Goal: Transaction & Acquisition: Purchase product/service

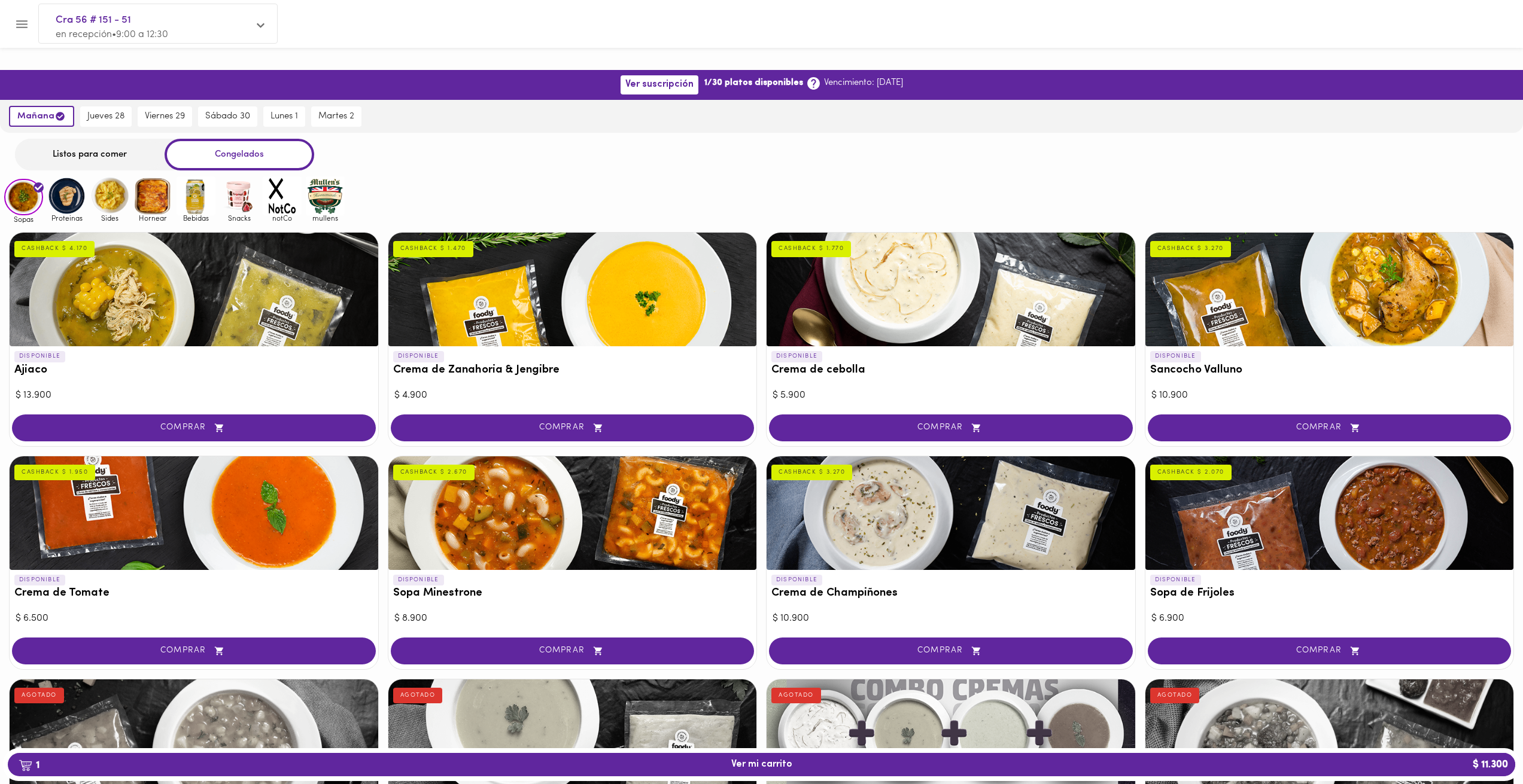
click at [70, 176] on img at bounding box center [67, 196] width 39 height 39
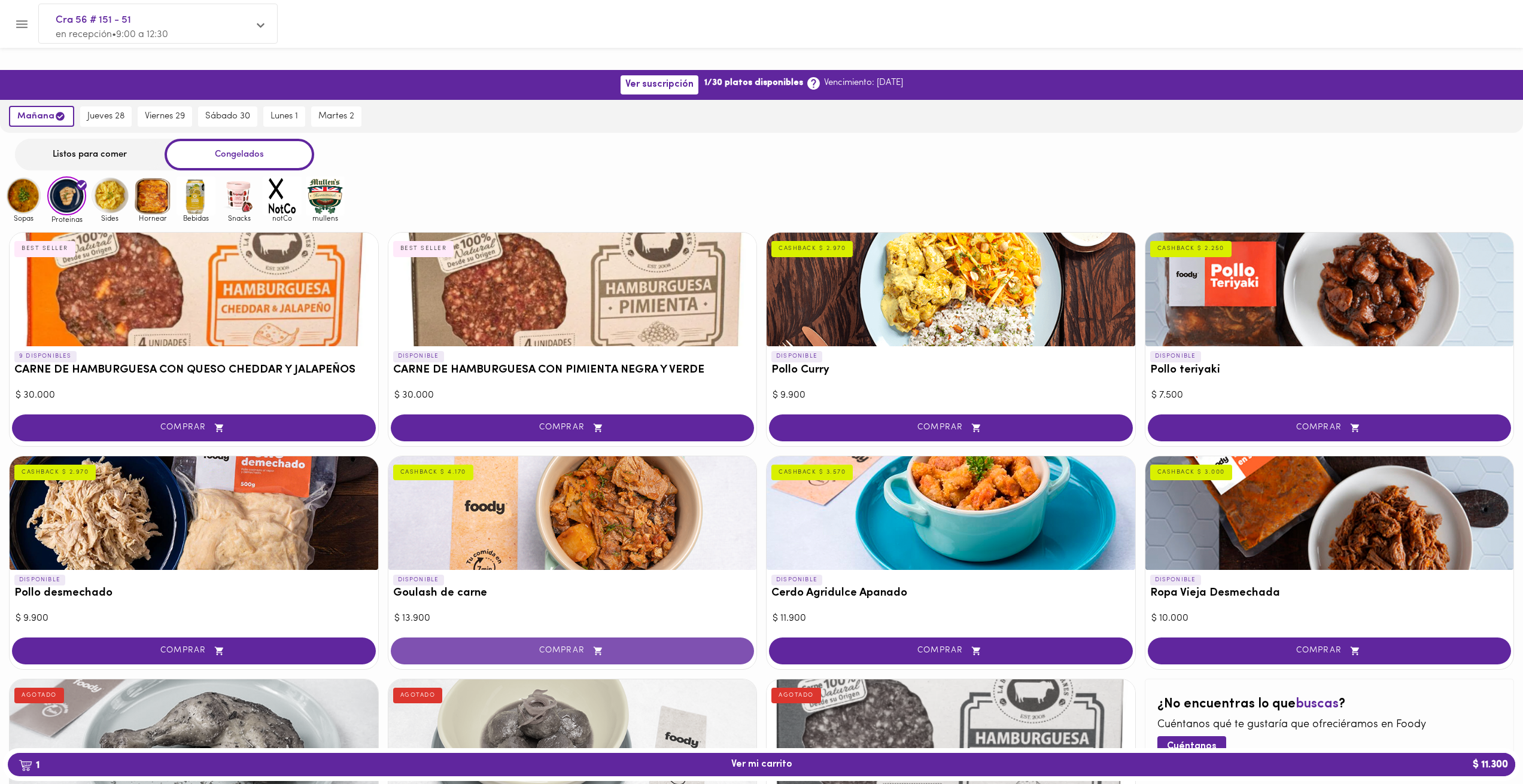
click at [683, 646] on span "COMPRAR" at bounding box center [572, 651] width 334 height 10
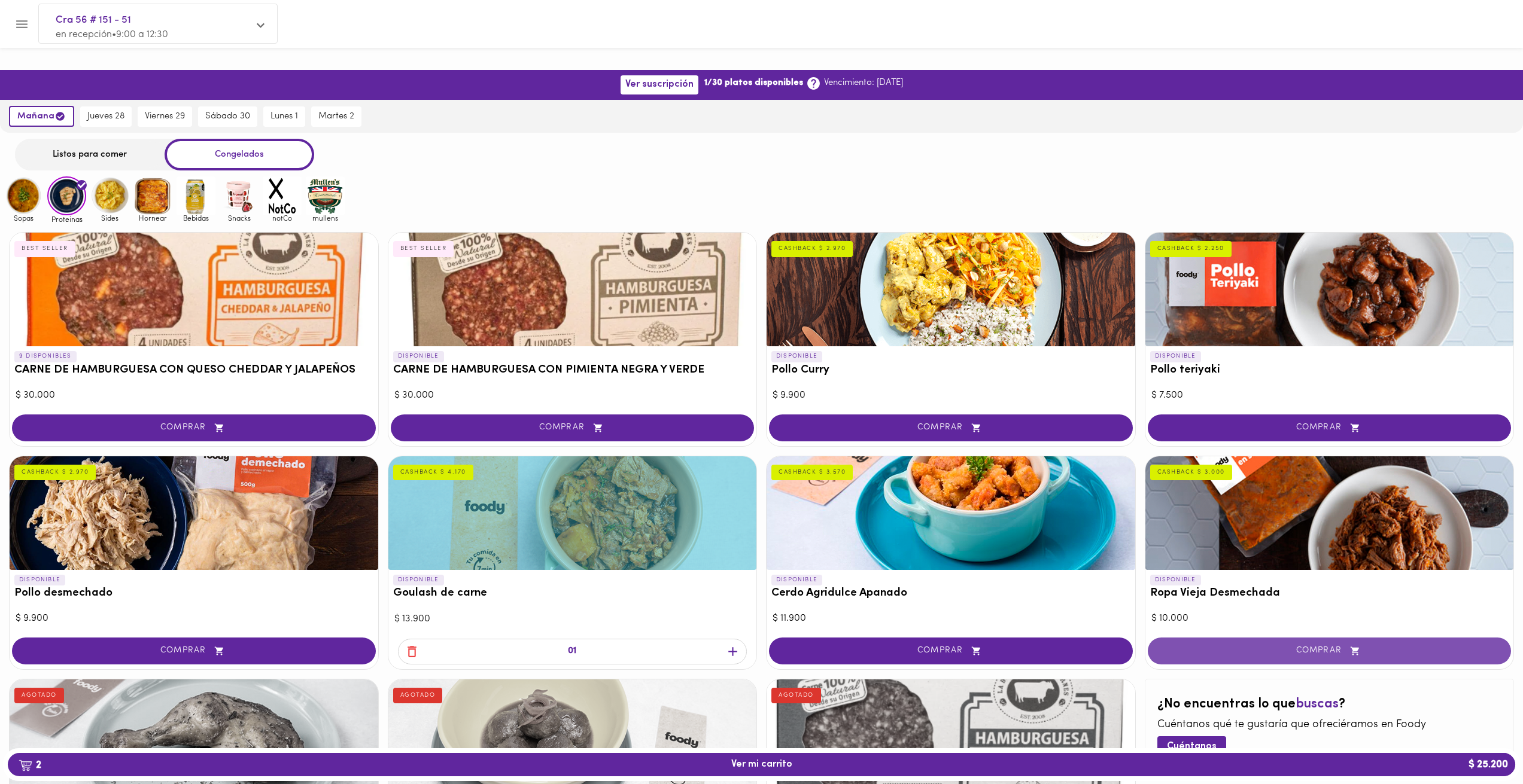
click at [1289, 638] on button "COMPRAR" at bounding box center [1329, 651] width 364 height 27
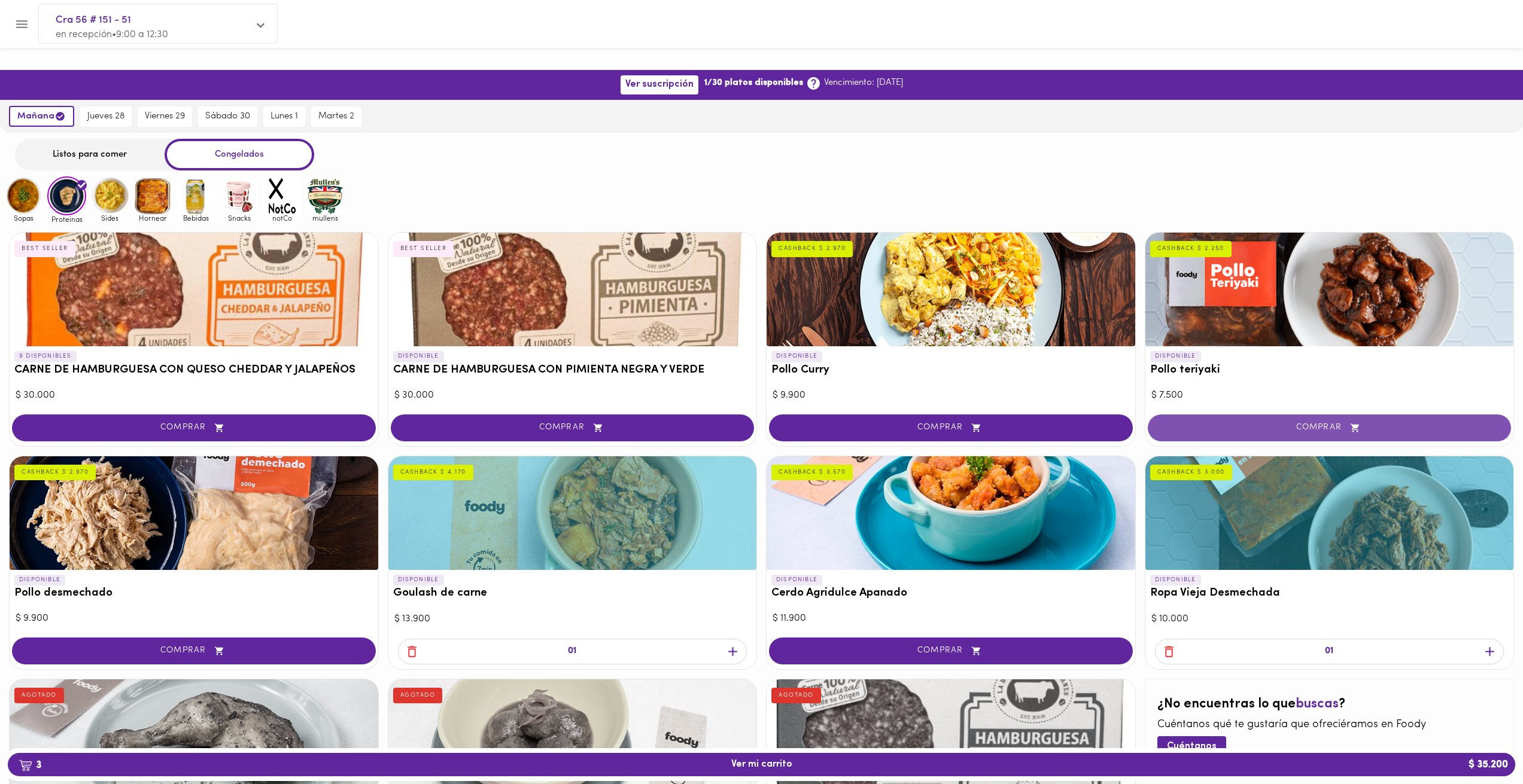
click at [1241, 414] on button "COMPRAR" at bounding box center [1329, 427] width 364 height 27
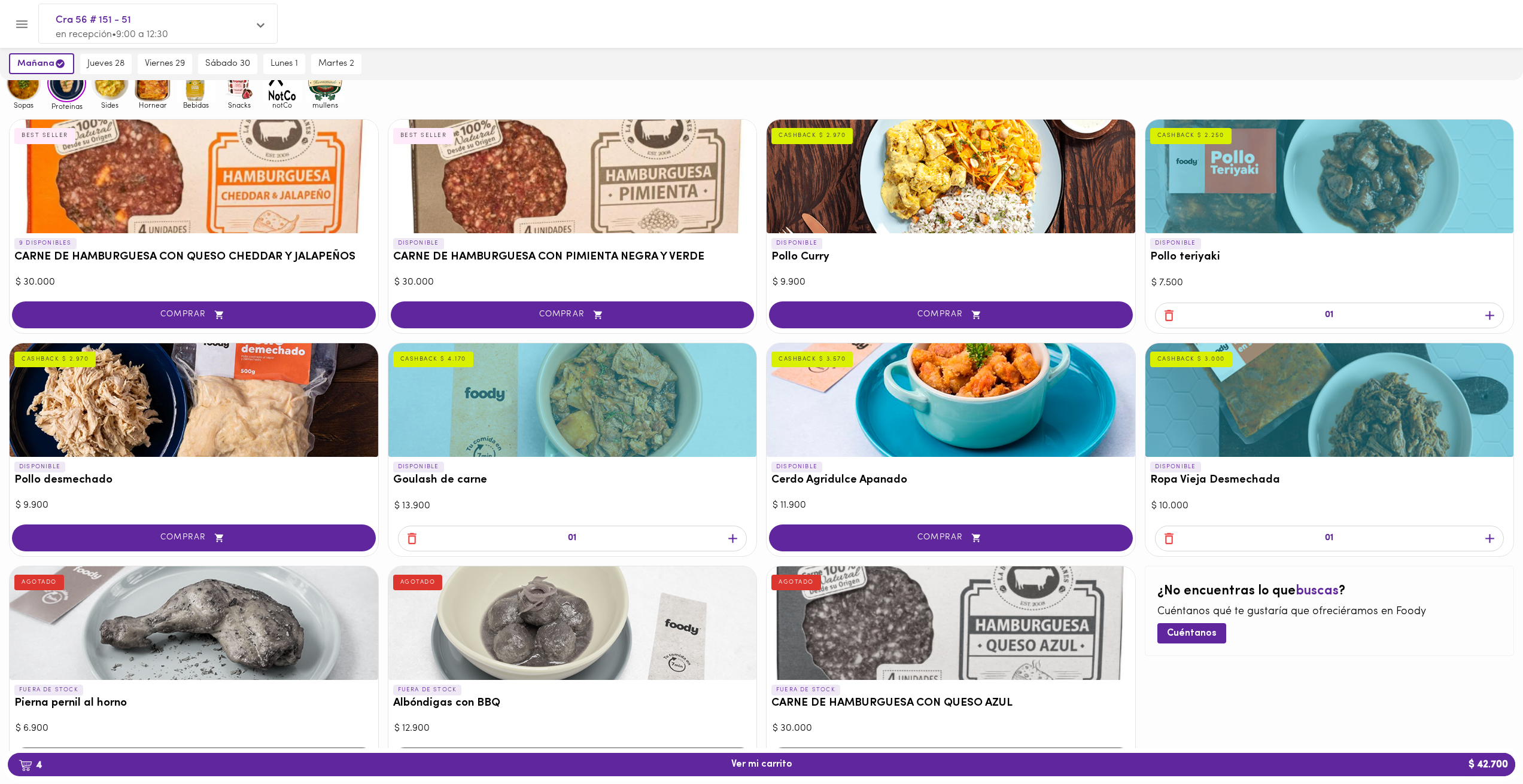
scroll to position [119, 0]
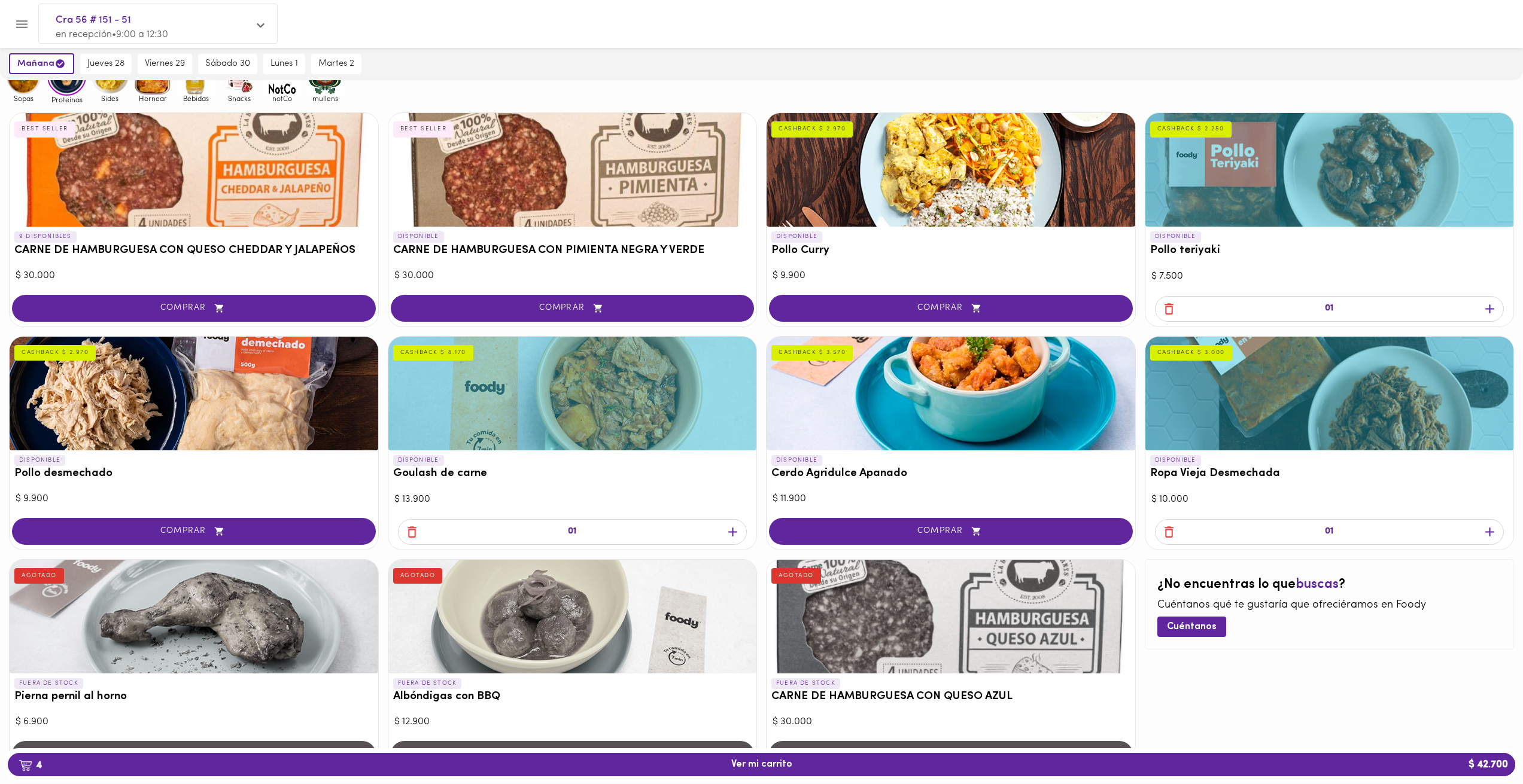
click at [730, 525] on icon "button" at bounding box center [732, 532] width 15 height 15
click at [730, 517] on div "02" at bounding box center [572, 533] width 369 height 33
click at [730, 525] on icon "button" at bounding box center [732, 532] width 15 height 15
click at [729, 525] on icon "button" at bounding box center [732, 532] width 15 height 15
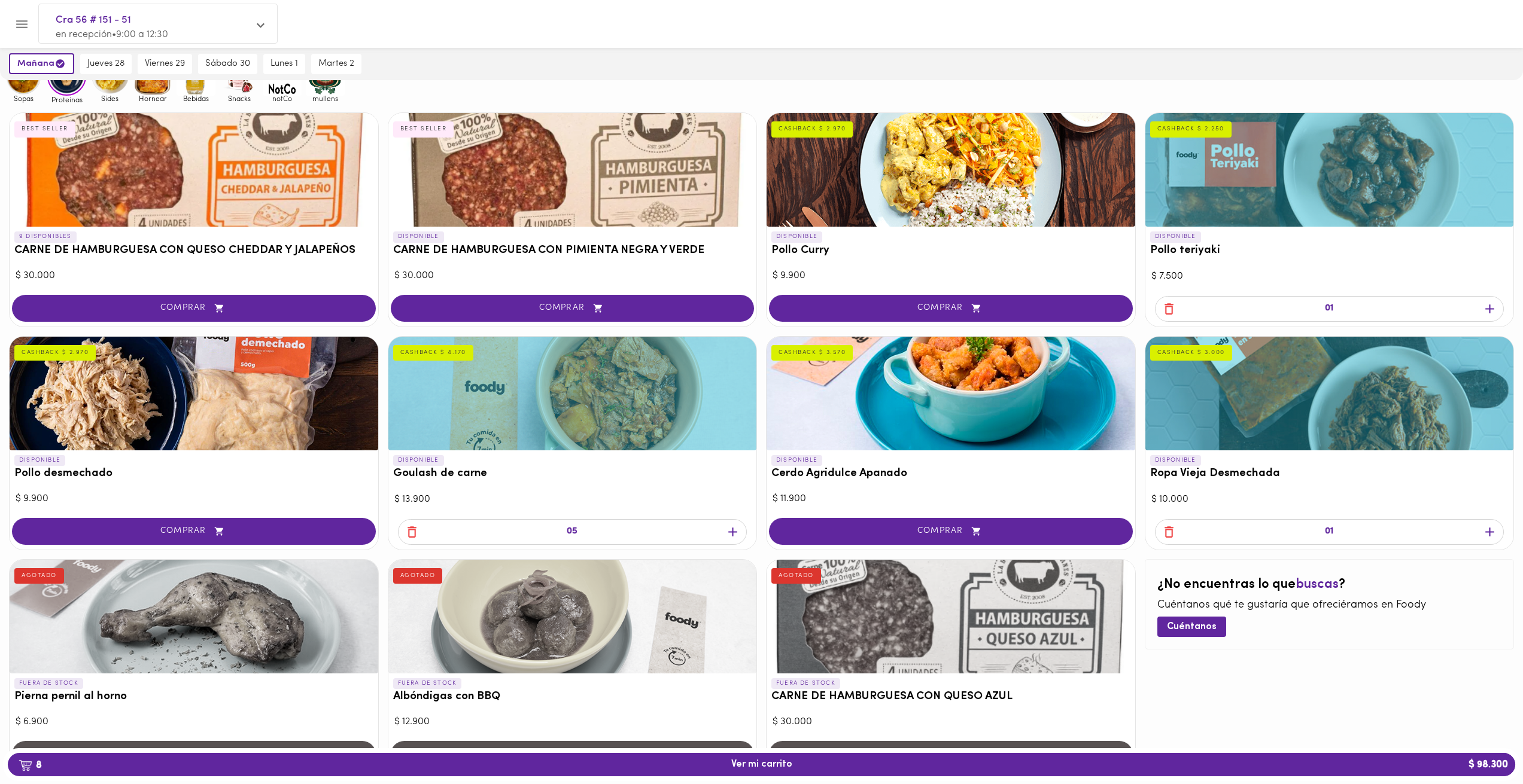
click at [1481, 525] on span "button" at bounding box center [1489, 532] width 18 height 15
click at [1492, 302] on icon "button" at bounding box center [1490, 309] width 15 height 15
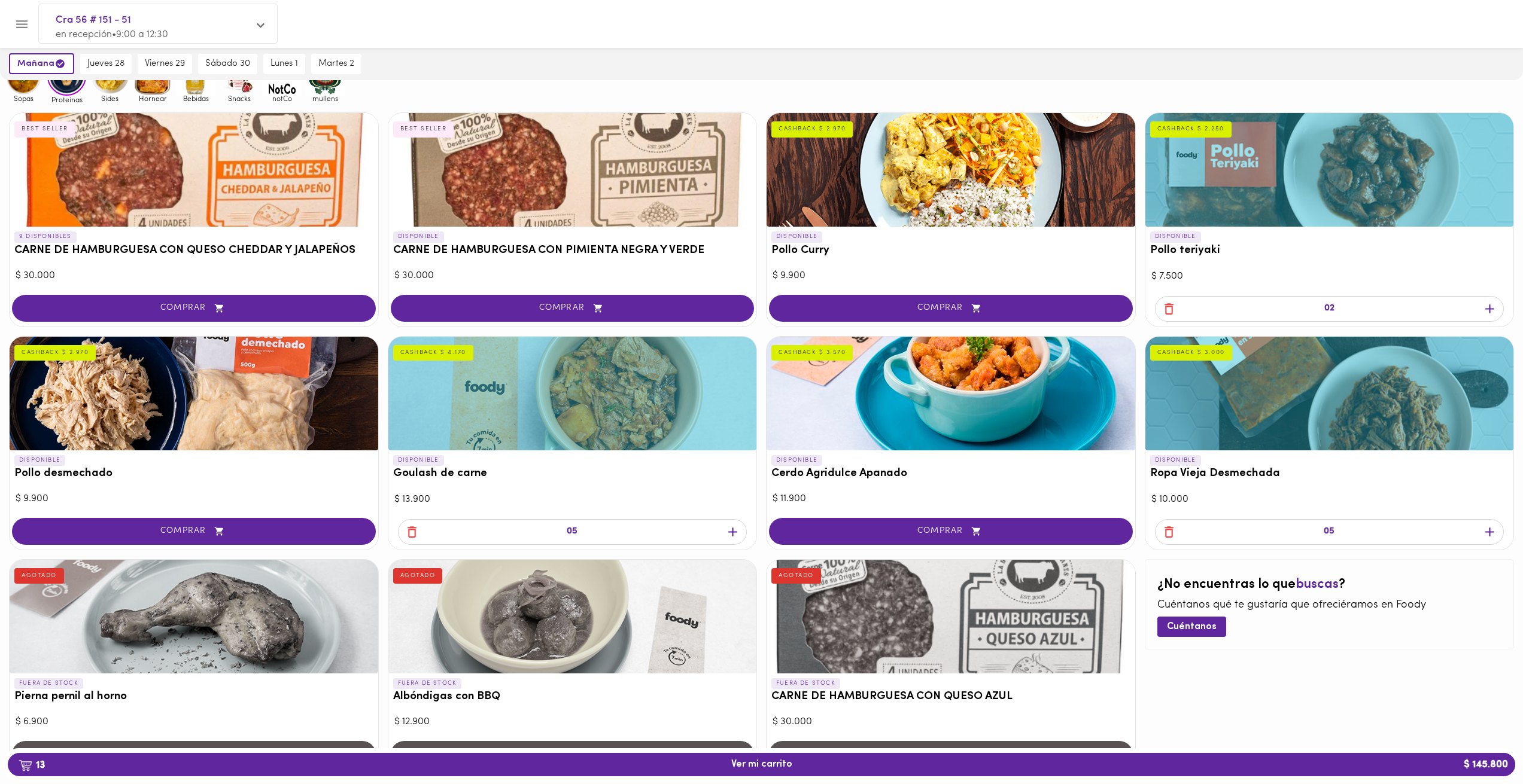
click at [1492, 302] on icon "button" at bounding box center [1490, 309] width 15 height 15
click at [1004, 518] on button "COMPRAR" at bounding box center [951, 531] width 364 height 27
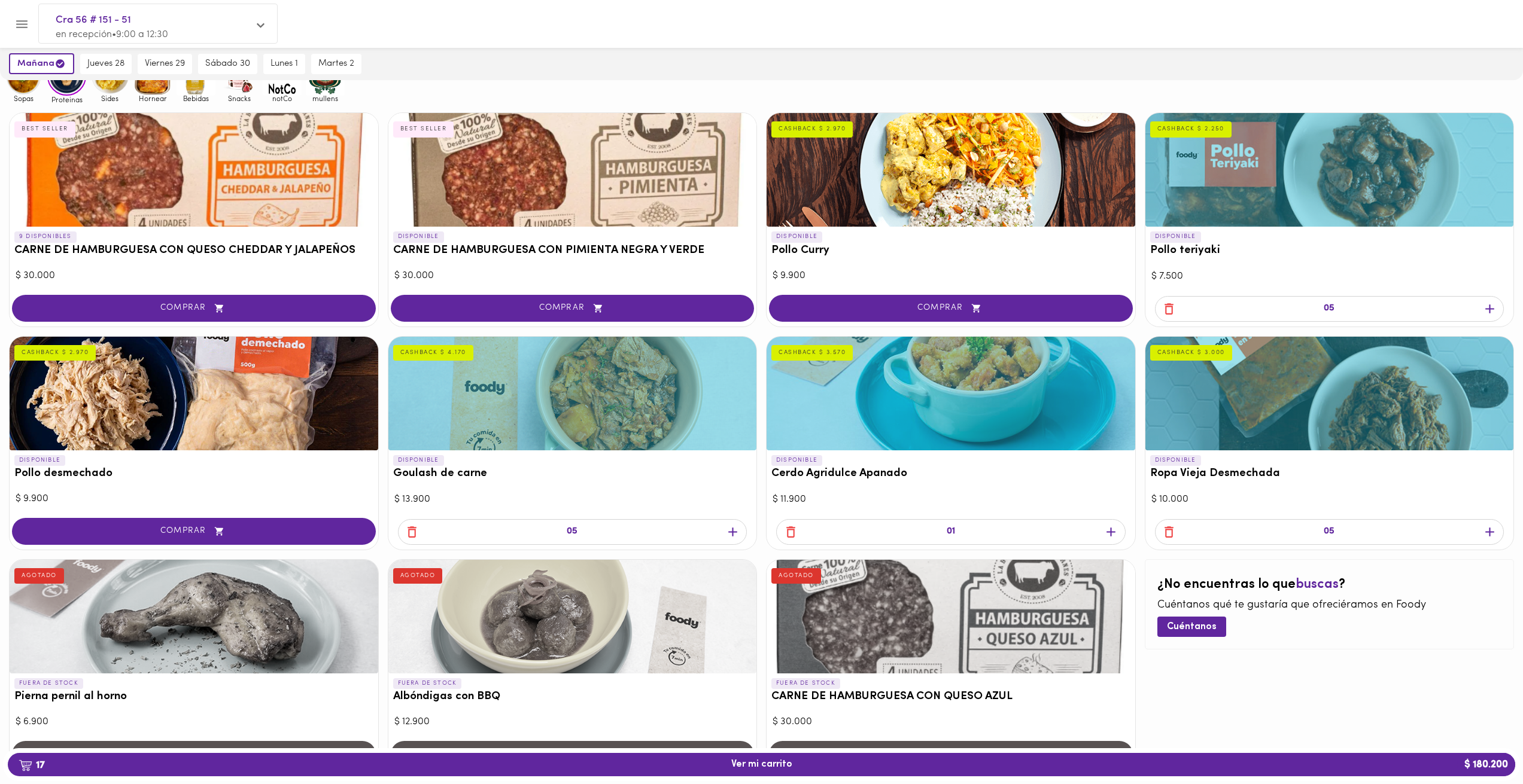
click at [1110, 525] on icon "button" at bounding box center [1111, 532] width 15 height 15
click at [1027, 383] on div at bounding box center [951, 394] width 369 height 114
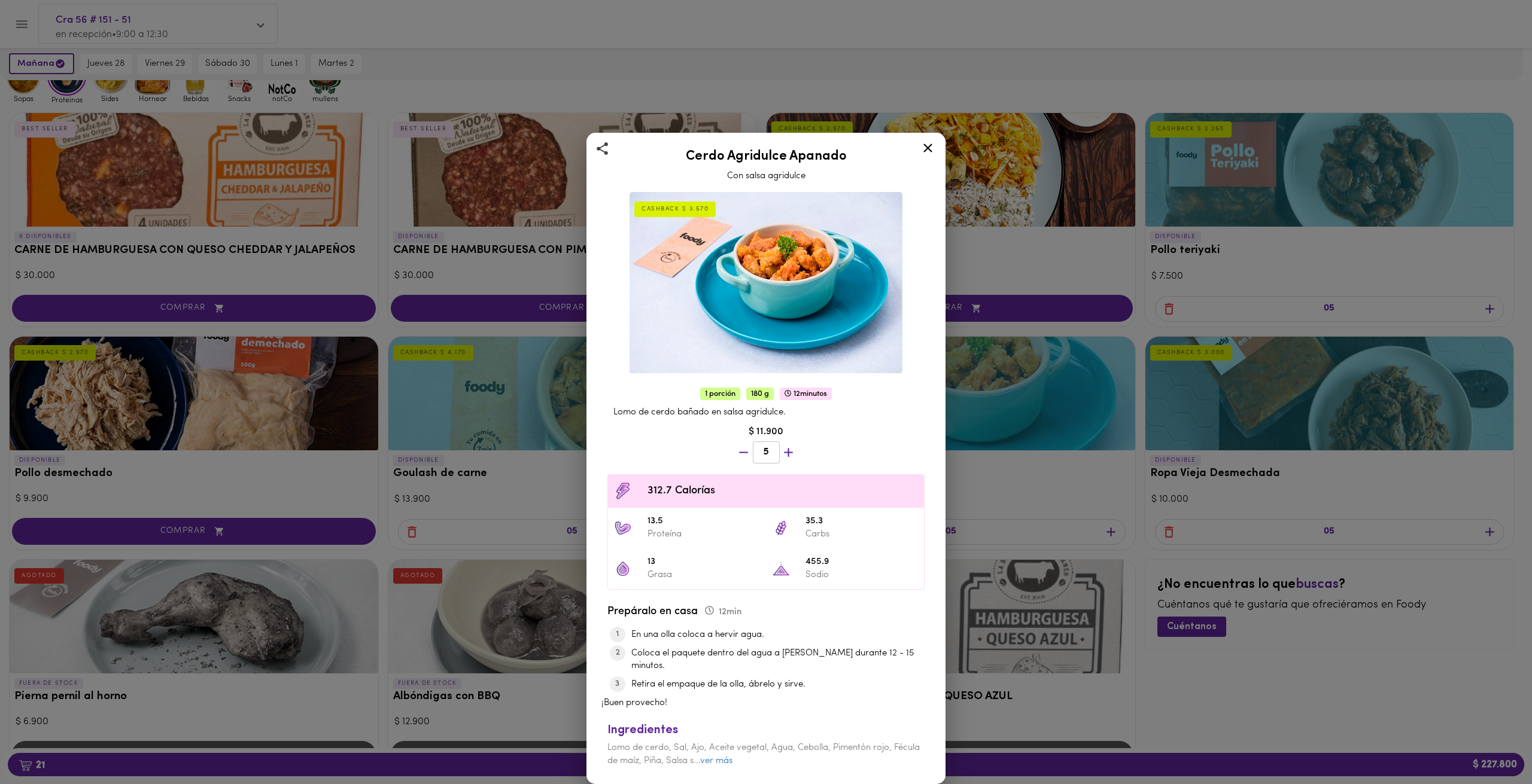
click at [1026, 383] on div "Cerdo Agridulce Apanado Con salsa agridulce CASHBACK $ 3.570 1 porción 180 g 12…" at bounding box center [766, 392] width 1532 height 784
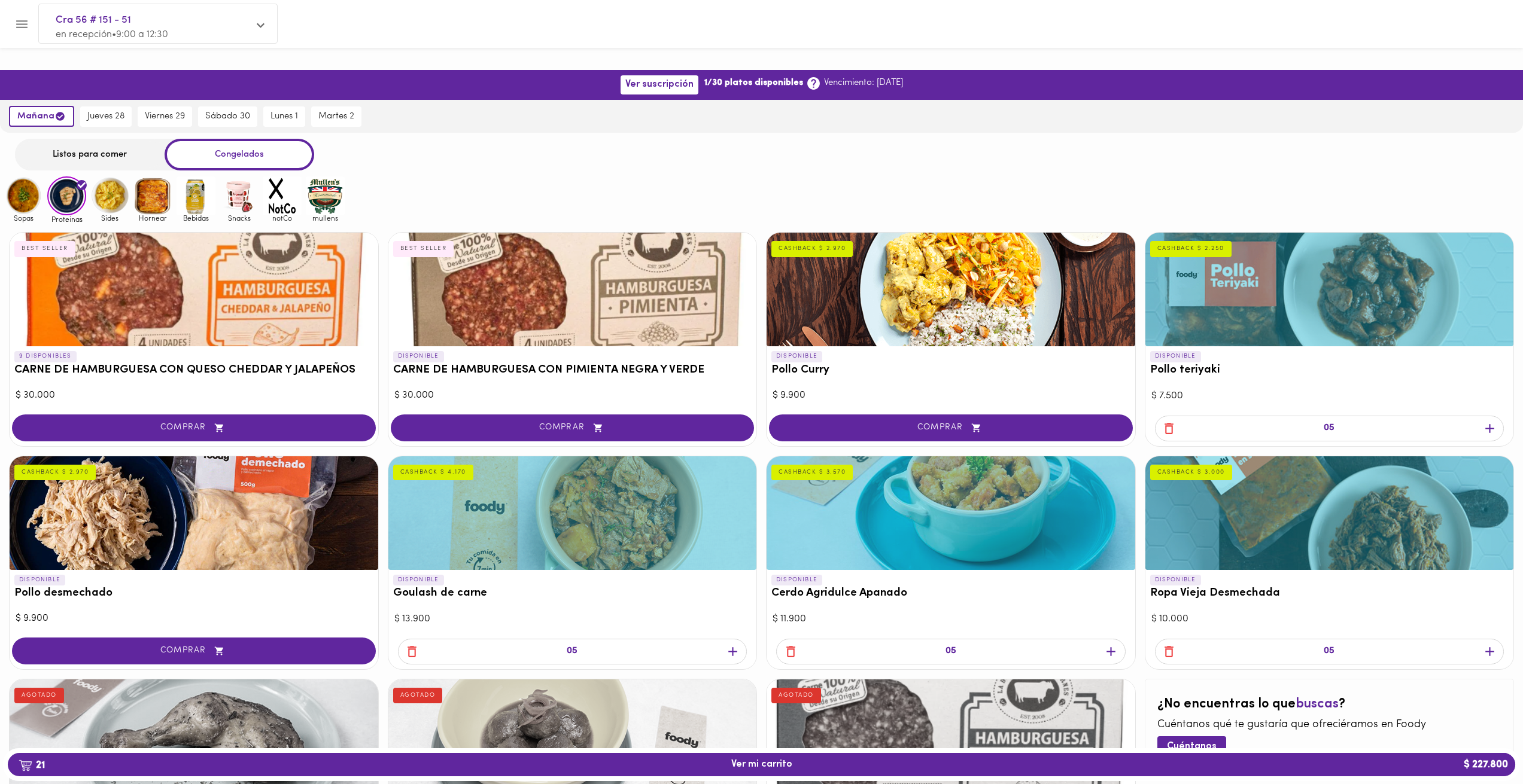
click at [162, 176] on img at bounding box center [153, 196] width 39 height 39
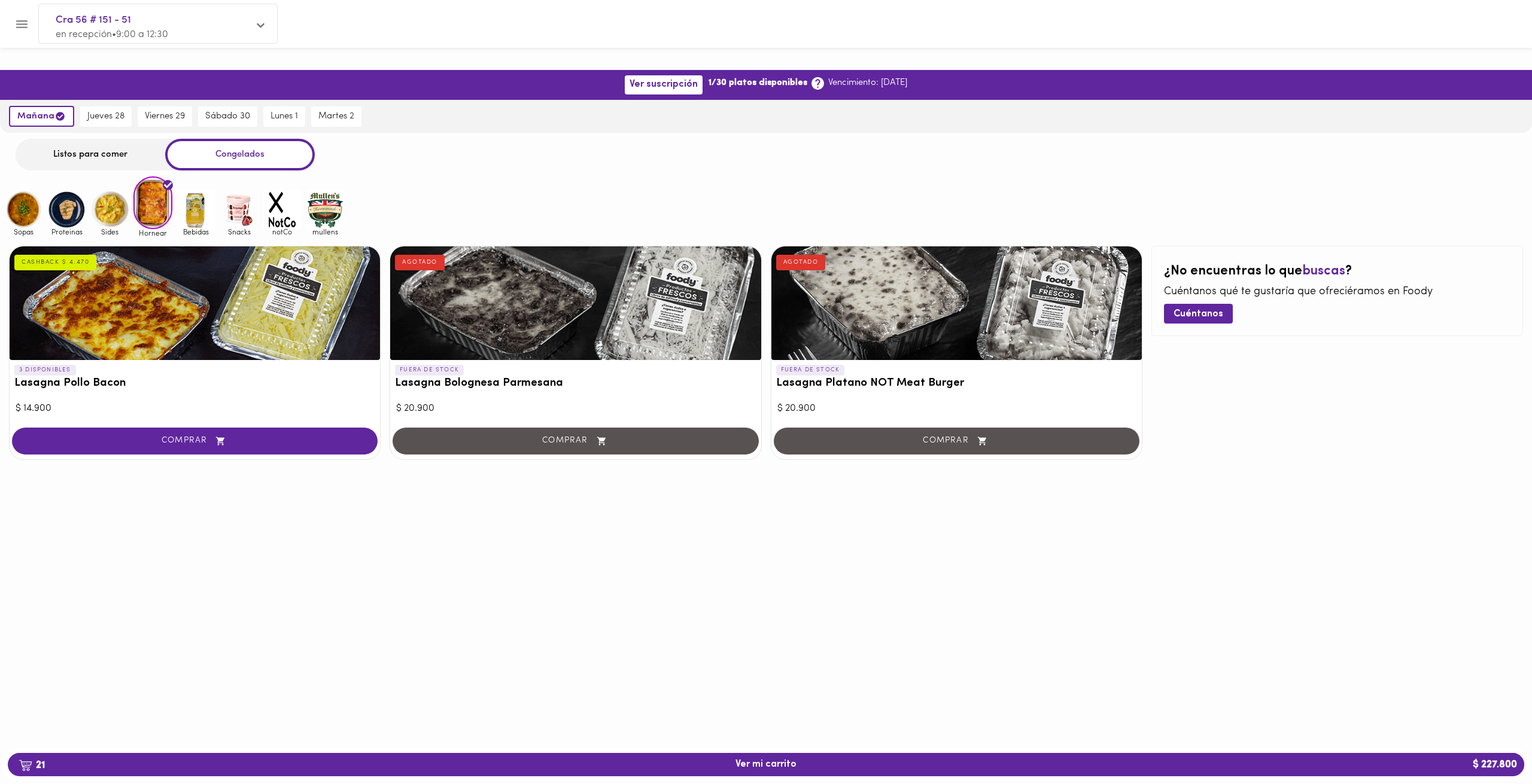
click at [226, 190] on img at bounding box center [239, 209] width 39 height 39
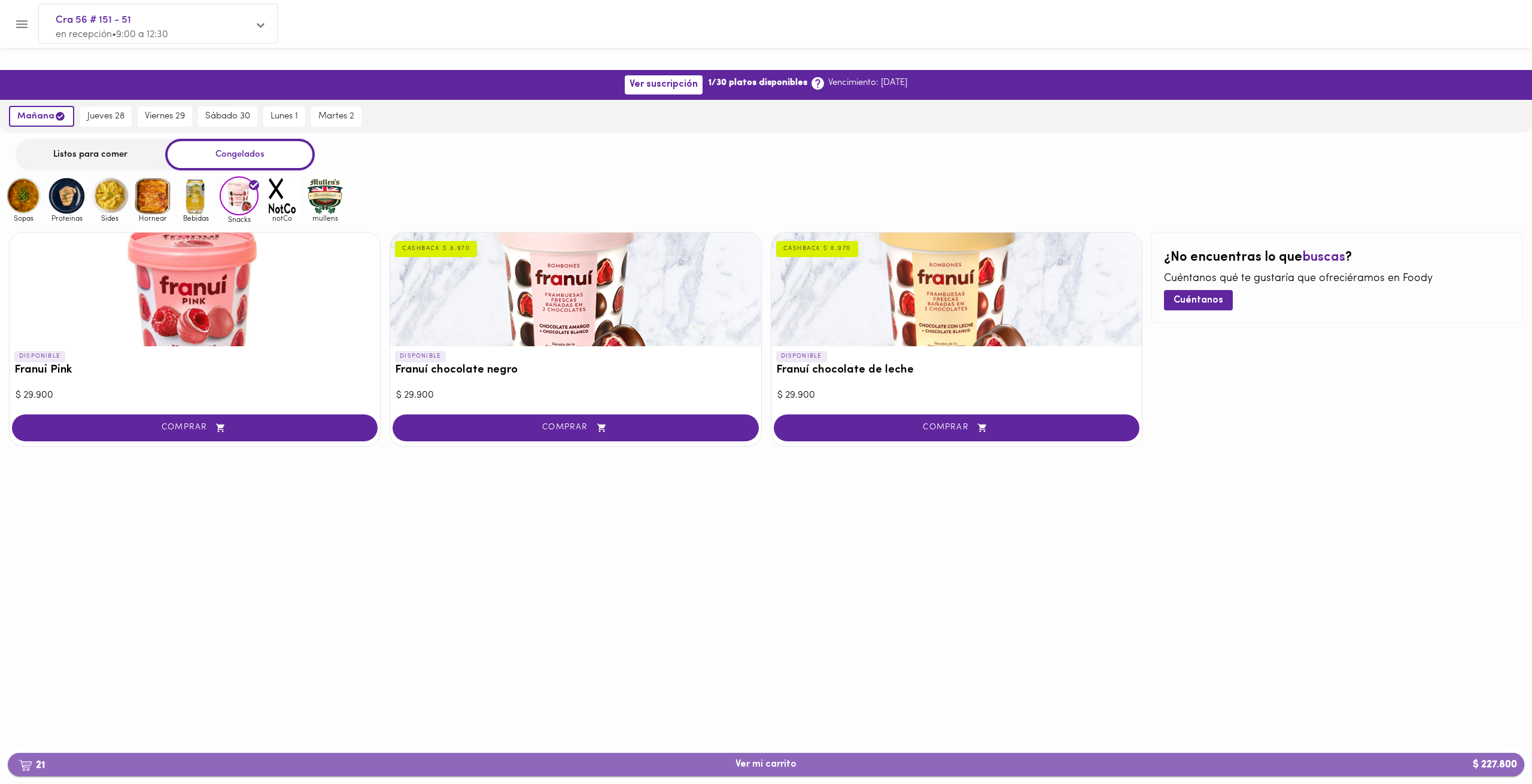
click at [600, 760] on span "21 Ver mi carrito $ 227.800" at bounding box center [766, 765] width 1497 height 11
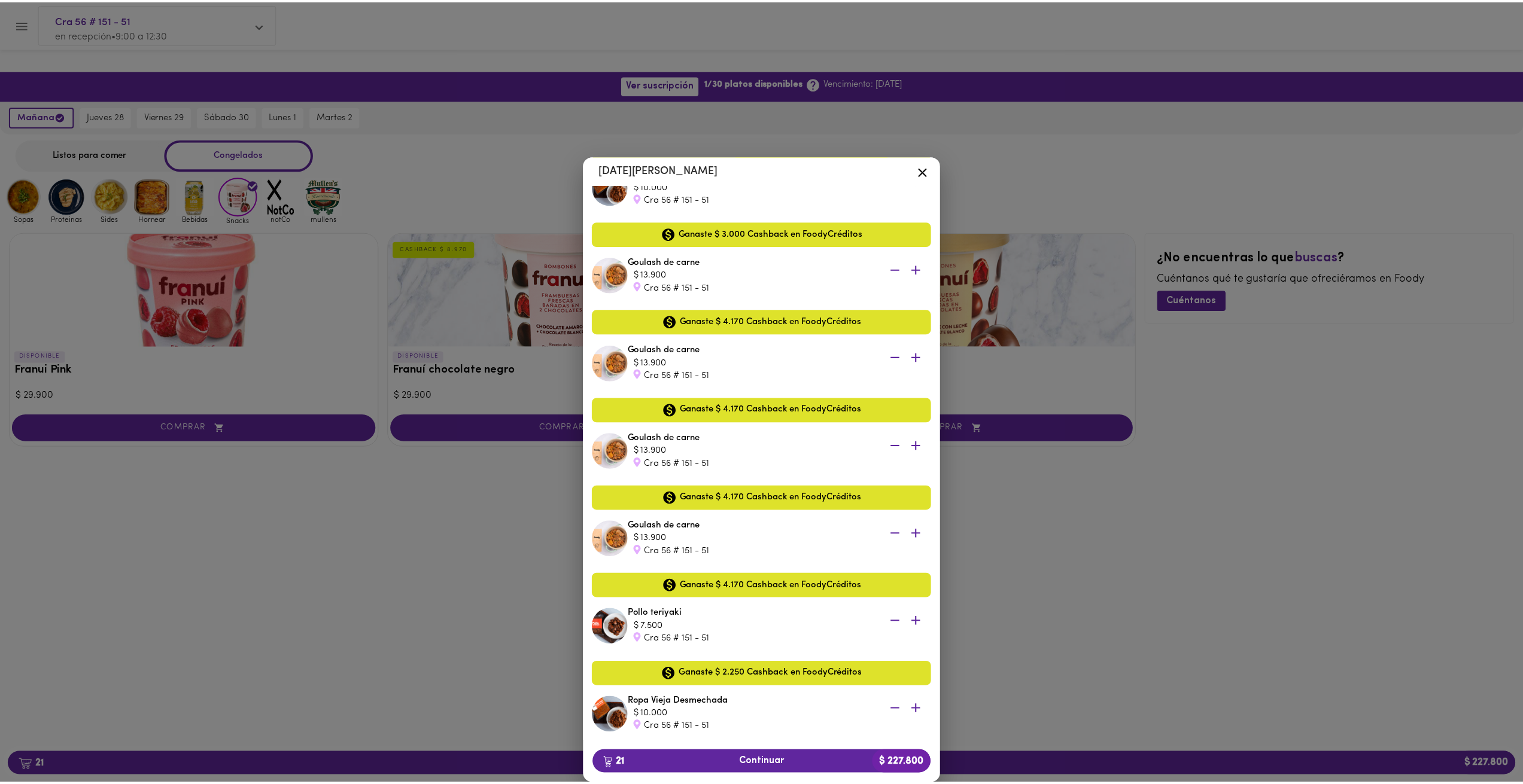
scroll to position [1390, 0]
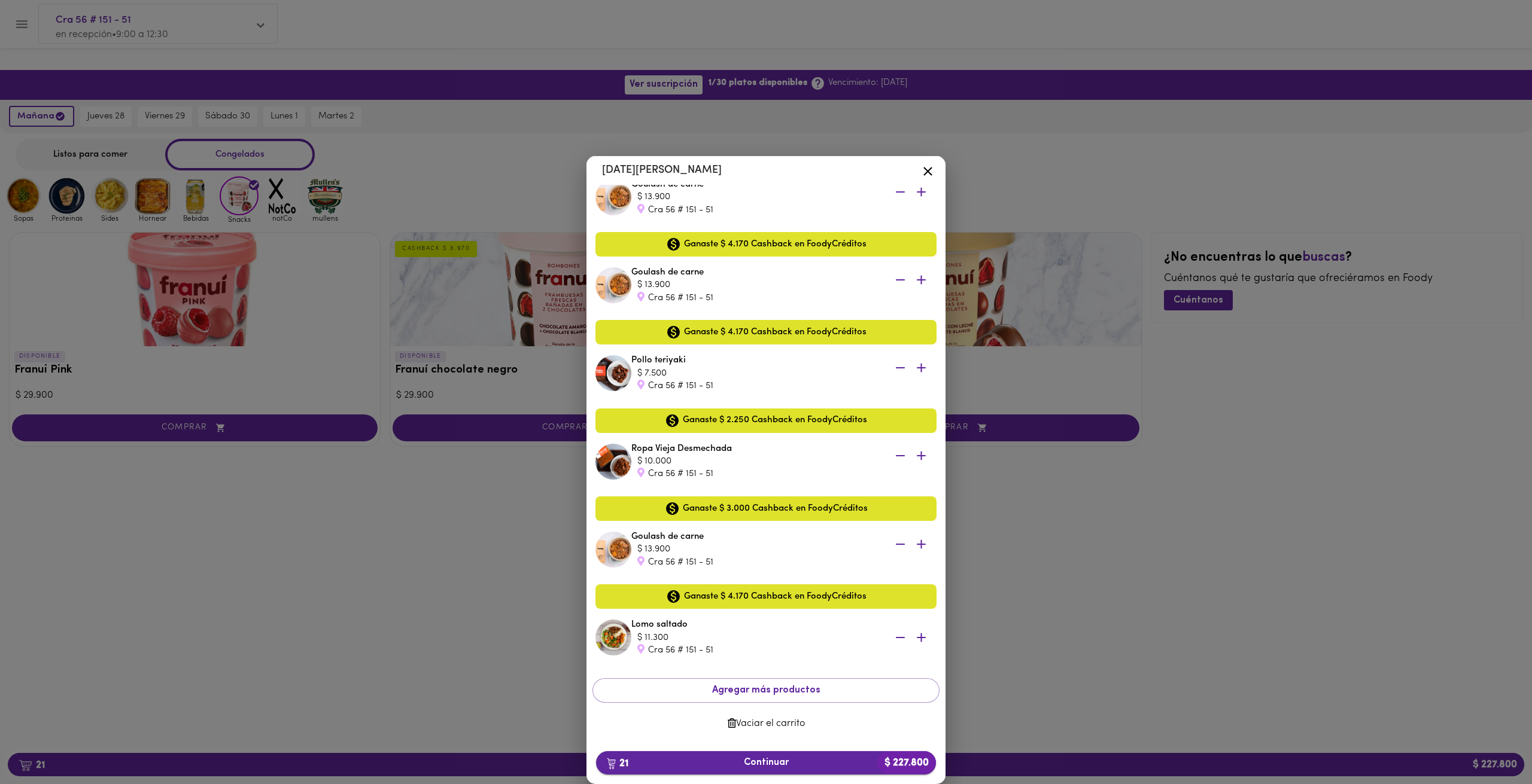
click at [762, 758] on span "21 Continuar $ 227.800" at bounding box center [766, 763] width 321 height 11
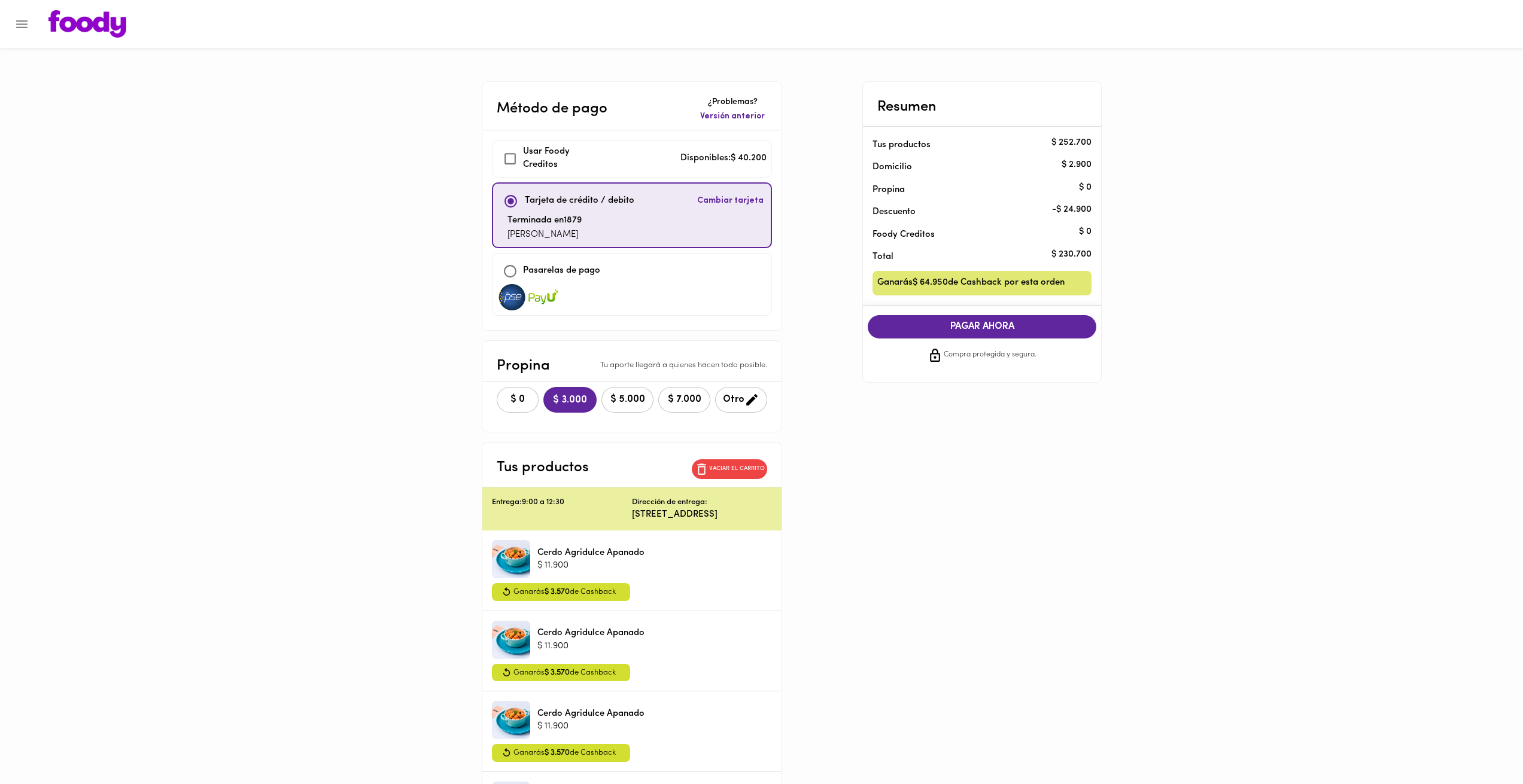
checkbox input "true"
click at [521, 394] on span "$ 0" at bounding box center [517, 400] width 26 height 11
click at [962, 321] on span "PAGAR AHORA" at bounding box center [981, 327] width 204 height 11
